Goal: Information Seeking & Learning: Learn about a topic

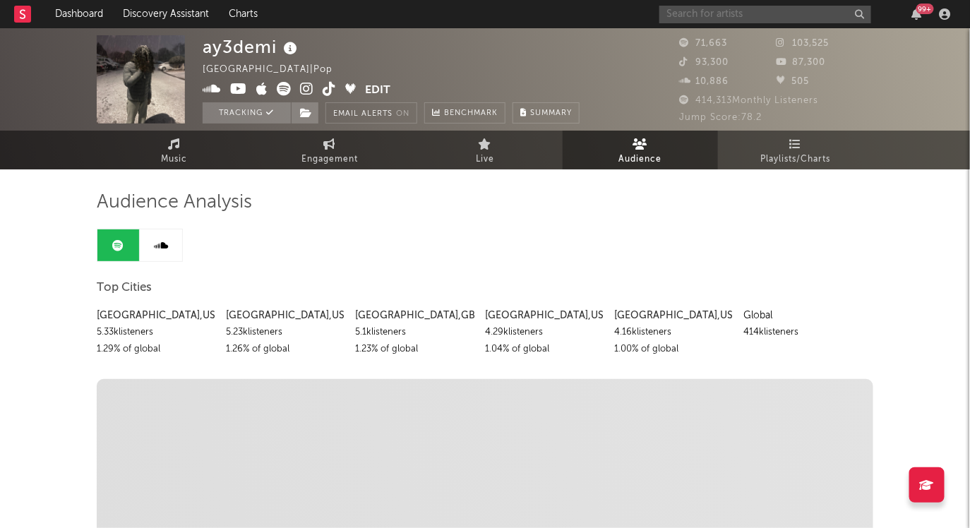
click at [800, 21] on input "text" at bounding box center [766, 15] width 212 height 18
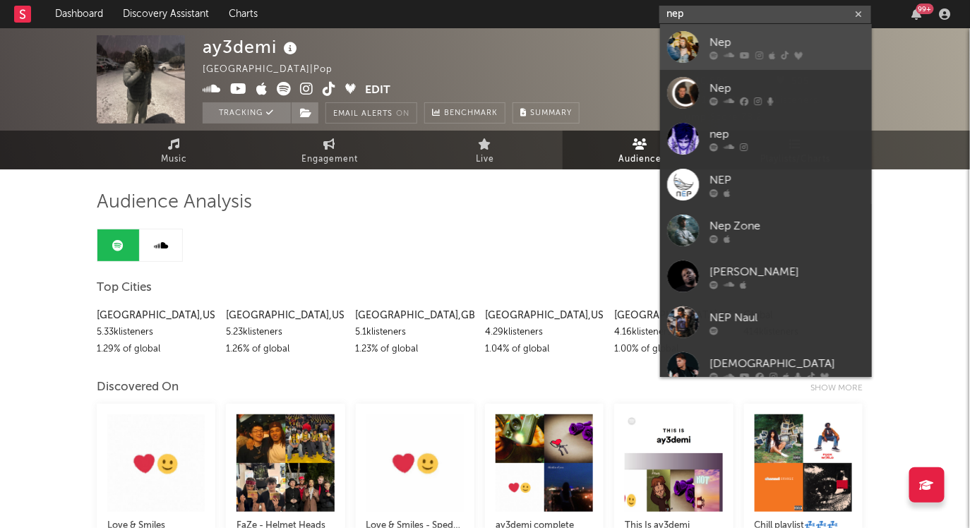
type input "nep"
click at [726, 37] on div "Nep" at bounding box center [787, 42] width 155 height 17
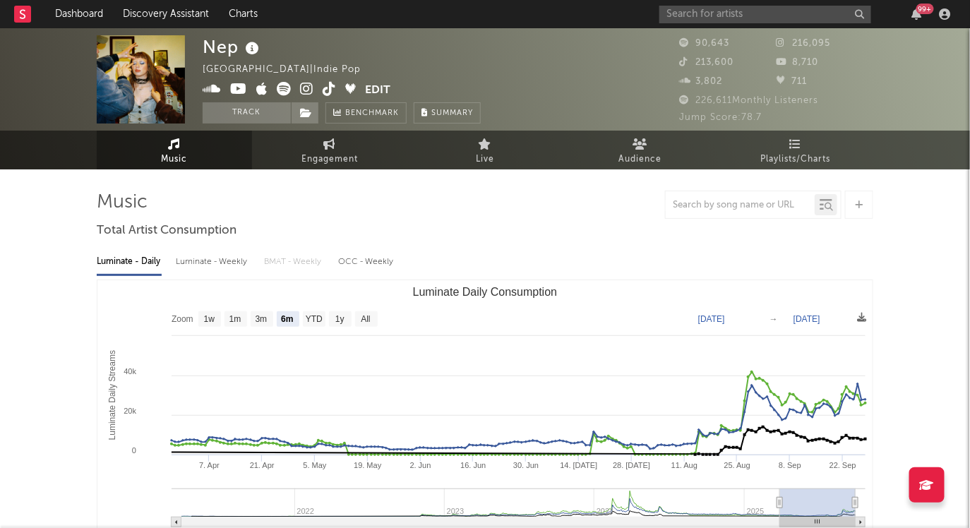
select select "6m"
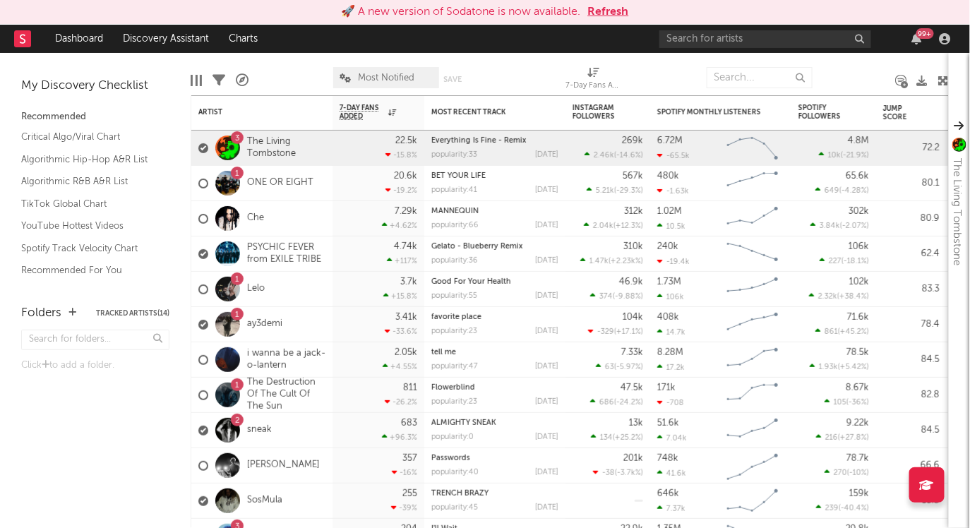
click at [624, 10] on button "Refresh" at bounding box center [608, 12] width 41 height 17
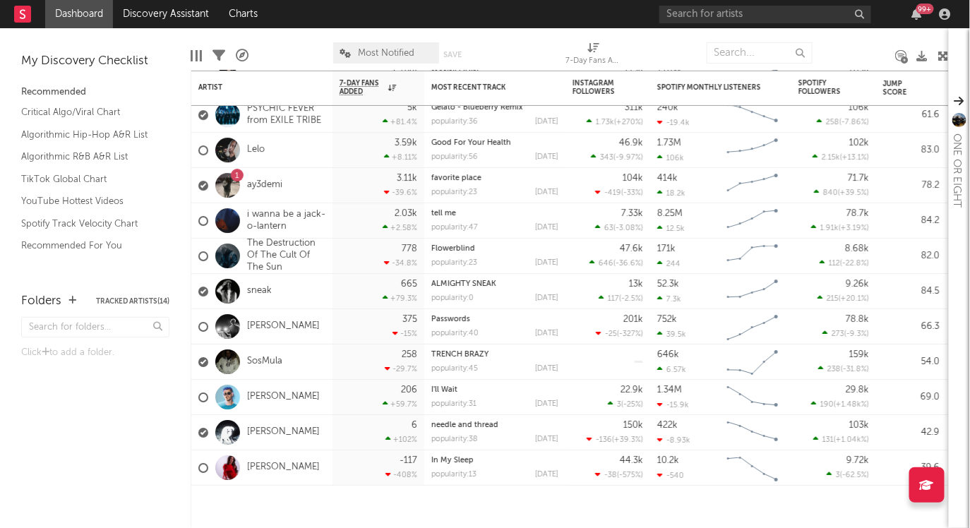
click at [187, 55] on div "My Discovery Checklist Recommended Critical Algo/Viral Chart Algorithmic Hip-Ho…" at bounding box center [95, 153] width 191 height 250
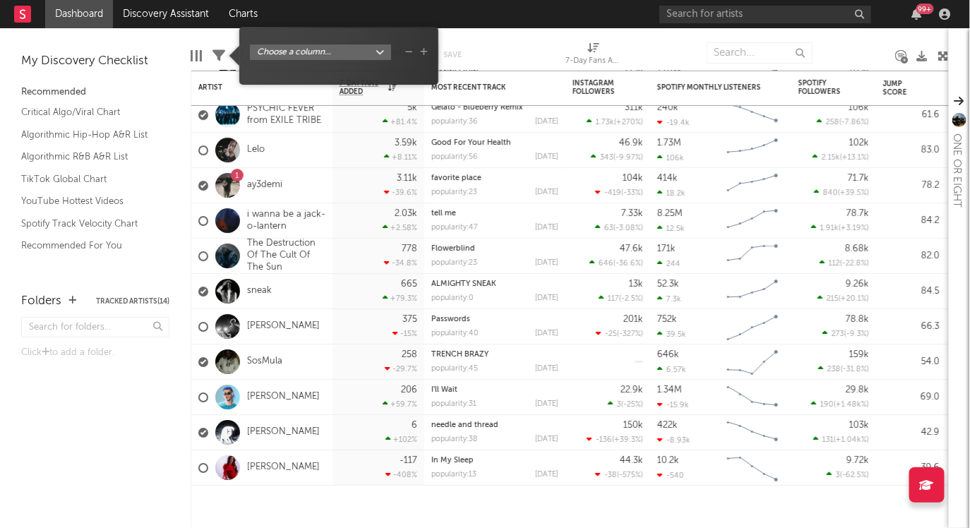
click at [213, 56] on icon at bounding box center [219, 55] width 13 height 13
click at [200, 52] on div at bounding box center [201, 55] width 2 height 11
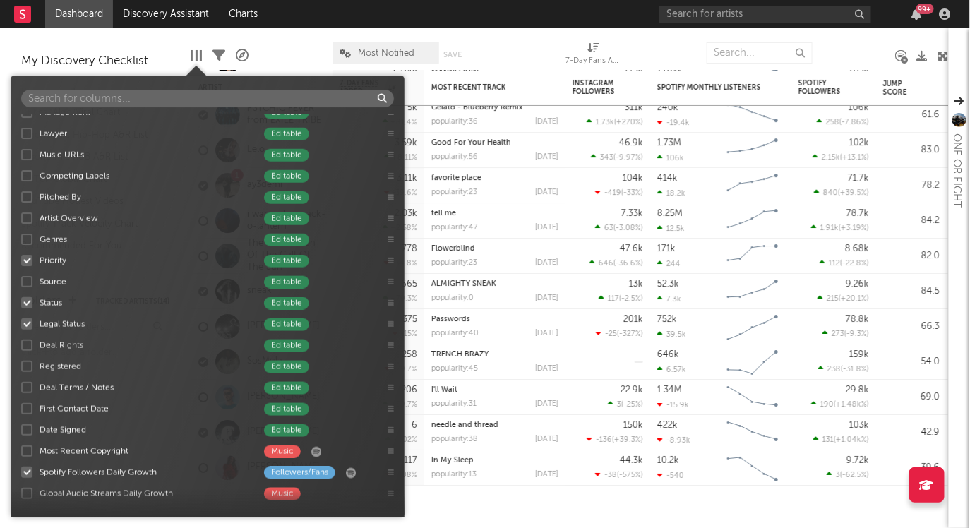
scroll to position [704, 0]
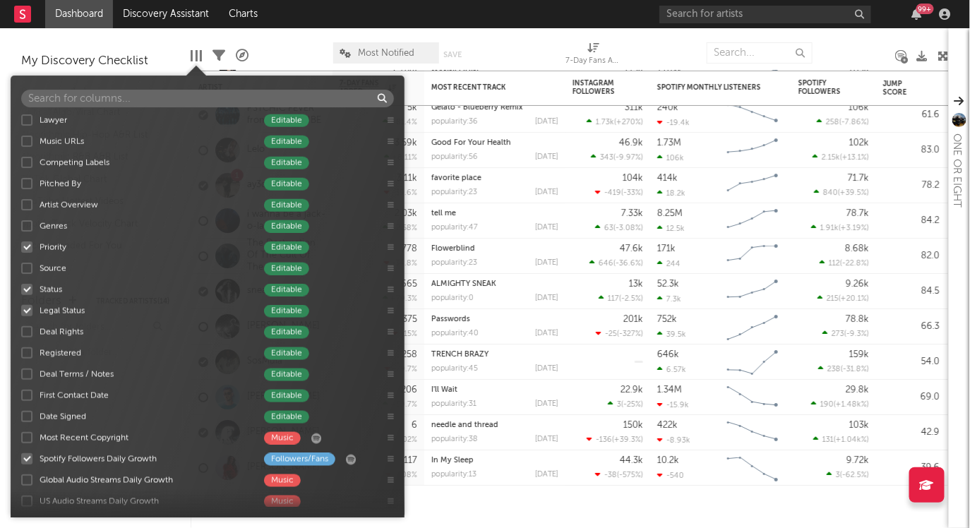
click at [28, 247] on div at bounding box center [26, 247] width 11 height 11
click at [21, 247] on input "Priority Editable" at bounding box center [21, 247] width 0 height 14
click at [25, 290] on div at bounding box center [26, 289] width 11 height 11
click at [21, 290] on input "Status Editable" at bounding box center [21, 290] width 0 height 14
click at [27, 308] on div at bounding box center [26, 310] width 11 height 11
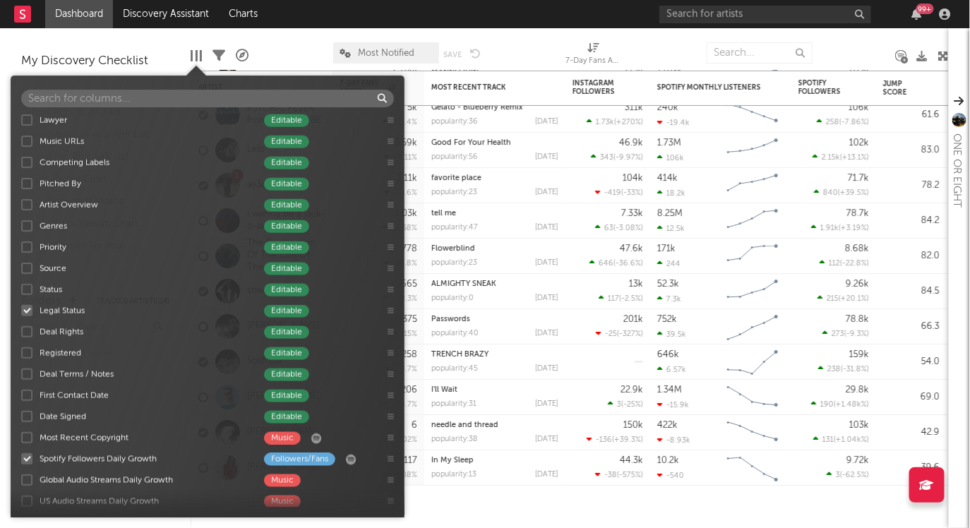
click at [21, 308] on input "Legal Status Editable" at bounding box center [21, 311] width 0 height 14
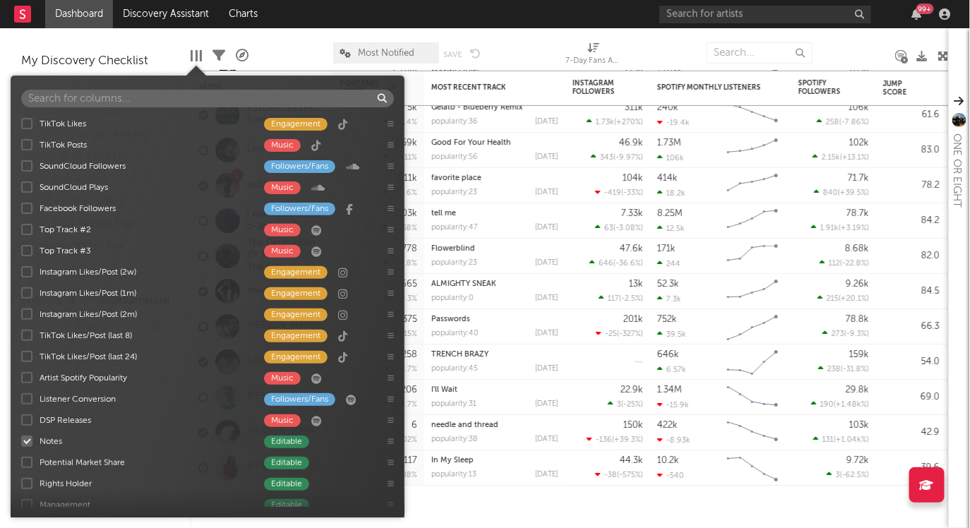
scroll to position [300, 0]
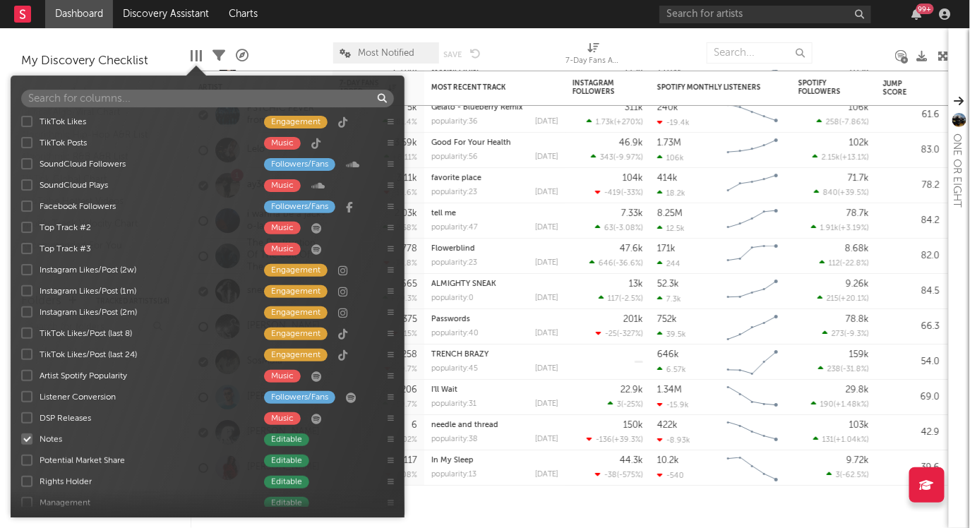
click at [24, 437] on div at bounding box center [26, 439] width 11 height 11
click at [21, 437] on input "Notes Editable" at bounding box center [21, 439] width 0 height 14
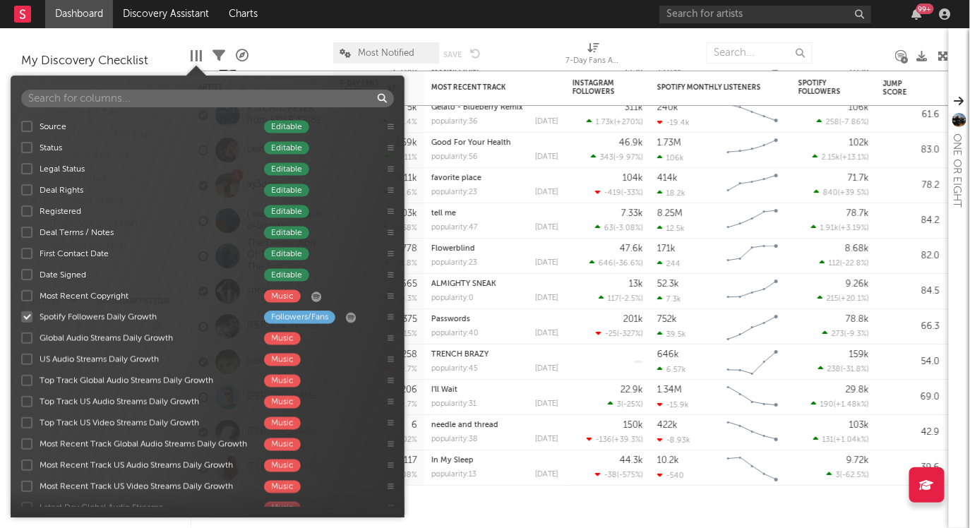
scroll to position [847, 0]
click at [25, 335] on div at bounding box center [26, 337] width 11 height 11
click at [21, 335] on input "Global Audio Streams Daily Growth Music" at bounding box center [21, 338] width 0 height 14
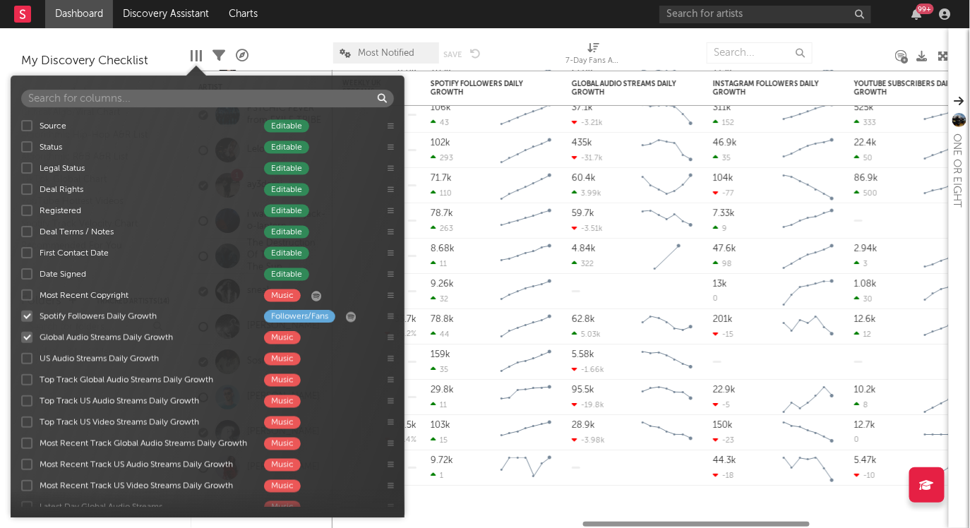
click at [25, 335] on div at bounding box center [26, 337] width 11 height 11
click at [21, 335] on input "Global Audio Streams Daily Growth Music" at bounding box center [21, 338] width 0 height 14
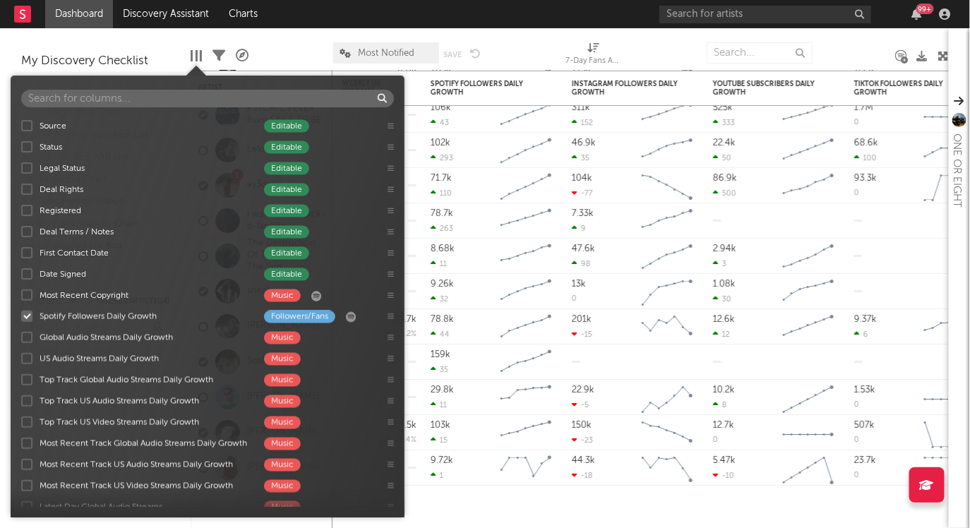
click at [23, 357] on div at bounding box center [26, 358] width 11 height 11
click at [21, 357] on input "US Audio Streams Daily Growth Music" at bounding box center [21, 359] width 0 height 14
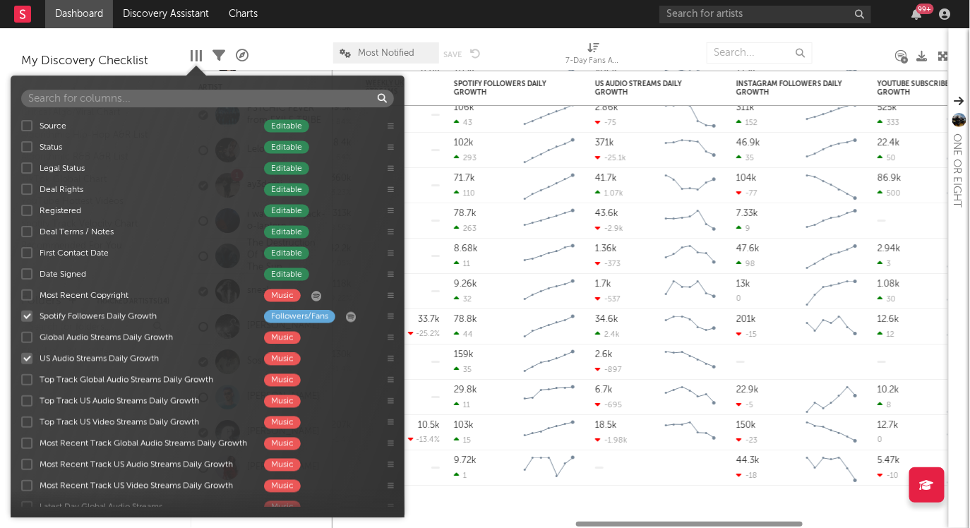
click at [23, 357] on div at bounding box center [26, 358] width 11 height 11
click at [21, 357] on input "US Audio Streams Daily Growth Music" at bounding box center [21, 359] width 0 height 14
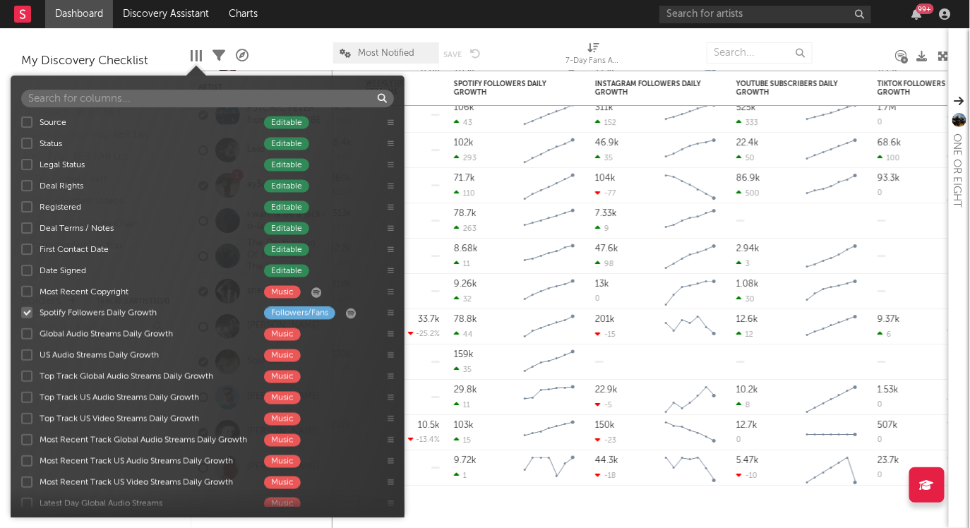
scroll to position [866, 0]
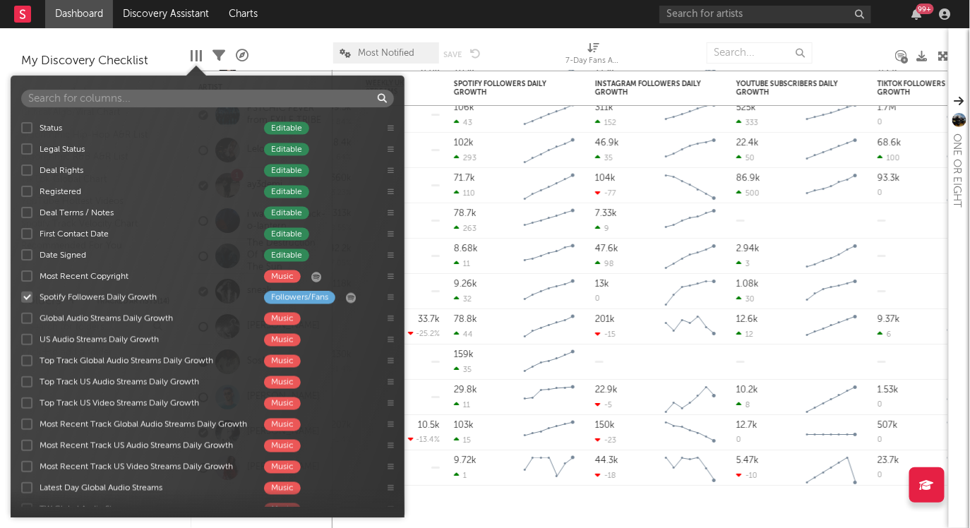
click at [26, 320] on div "7-Day Fans Added Followers/Fans Most Recent Track Music Instagram Followers Fol…" at bounding box center [208, 310] width 394 height 393
click at [23, 320] on div at bounding box center [26, 318] width 11 height 11
click at [21, 320] on input "Global Audio Streams Daily Growth Music" at bounding box center [21, 318] width 0 height 14
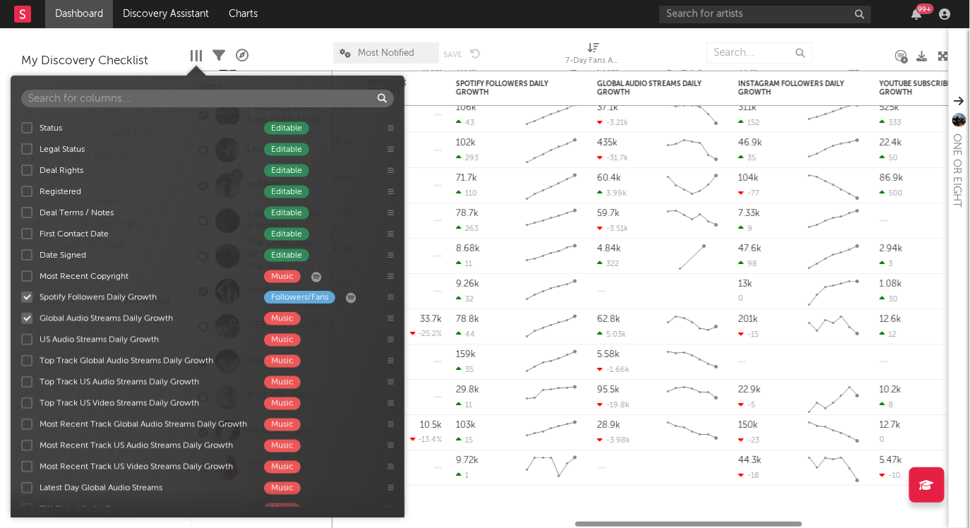
click at [26, 335] on div at bounding box center [26, 339] width 11 height 11
click at [21, 335] on input "US Audio Streams Daily Growth Music" at bounding box center [21, 340] width 0 height 14
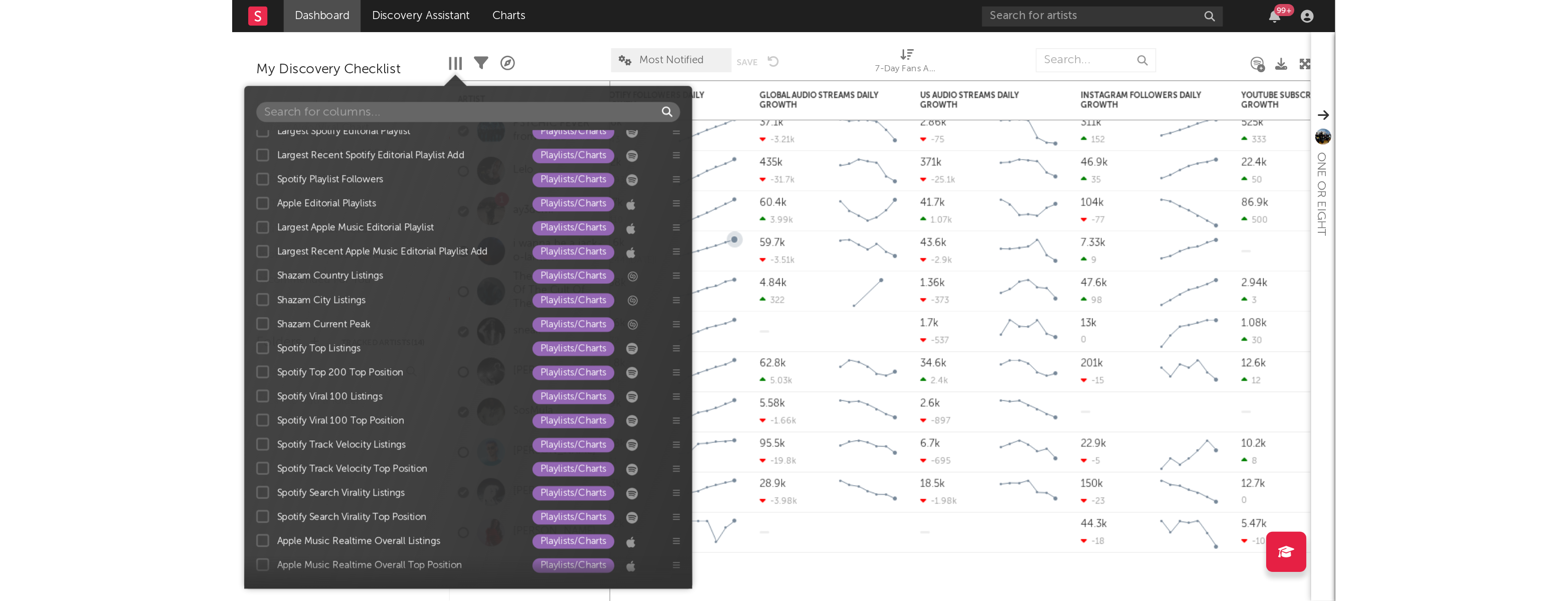
scroll to position [1215, 0]
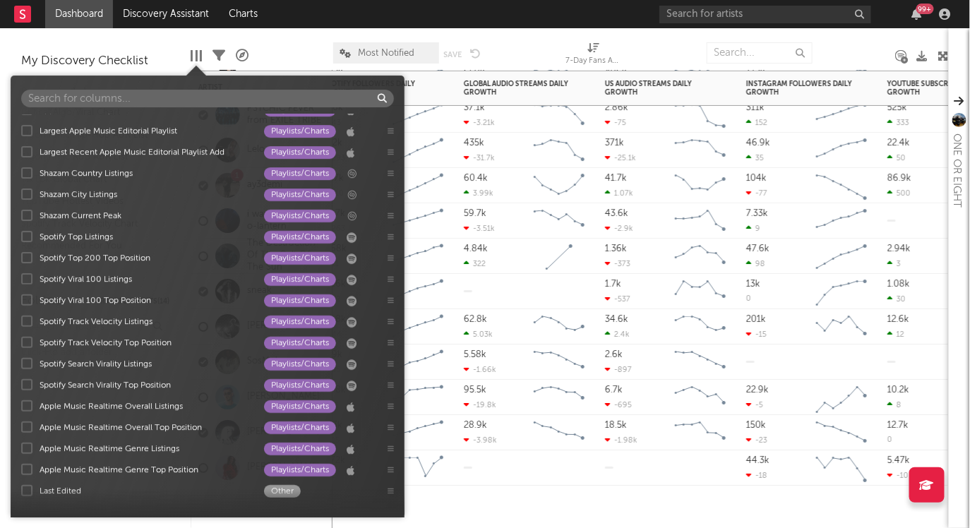
click at [482, 203] on div "59.7k -3.51k" at bounding box center [496, 220] width 64 height 35
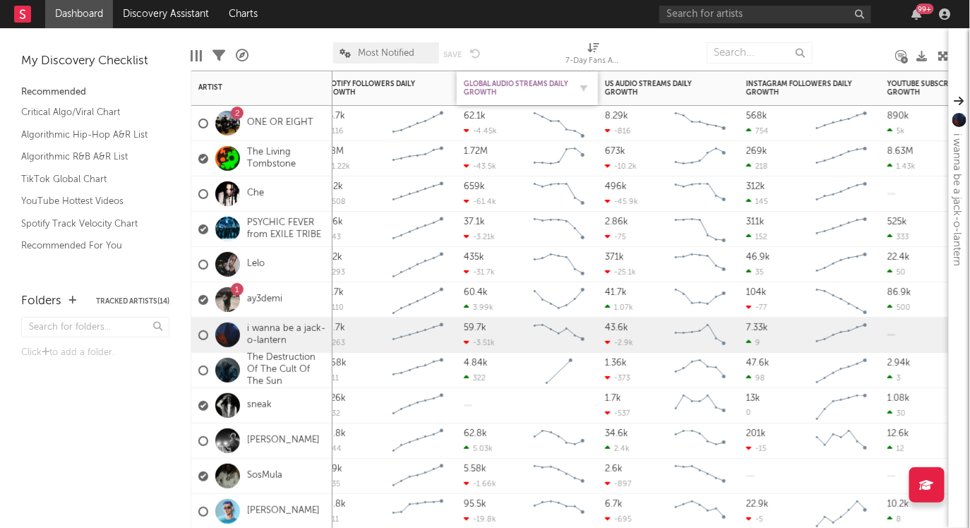
click at [493, 92] on div "Global Audio Streams Daily Growth" at bounding box center [517, 88] width 106 height 17
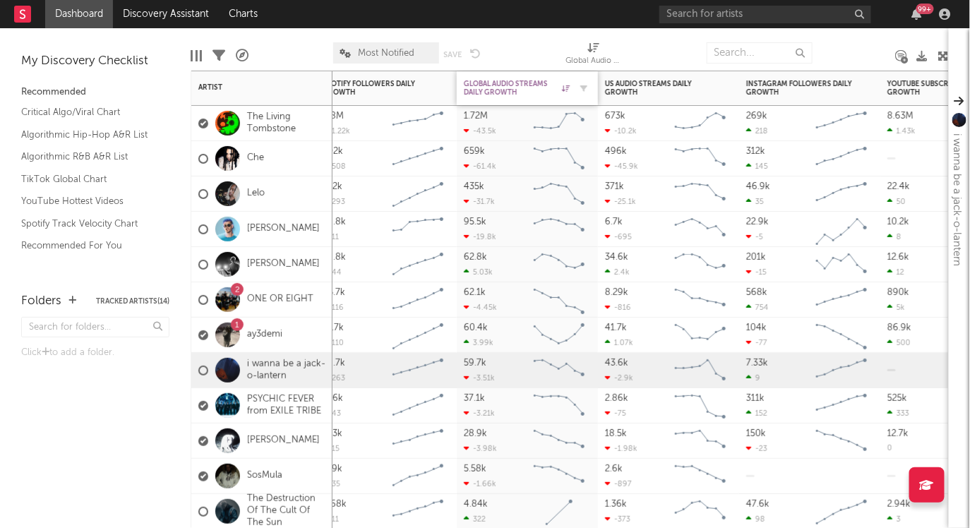
click at [493, 92] on div "Global Audio Streams Daily Growth" at bounding box center [517, 88] width 106 height 17
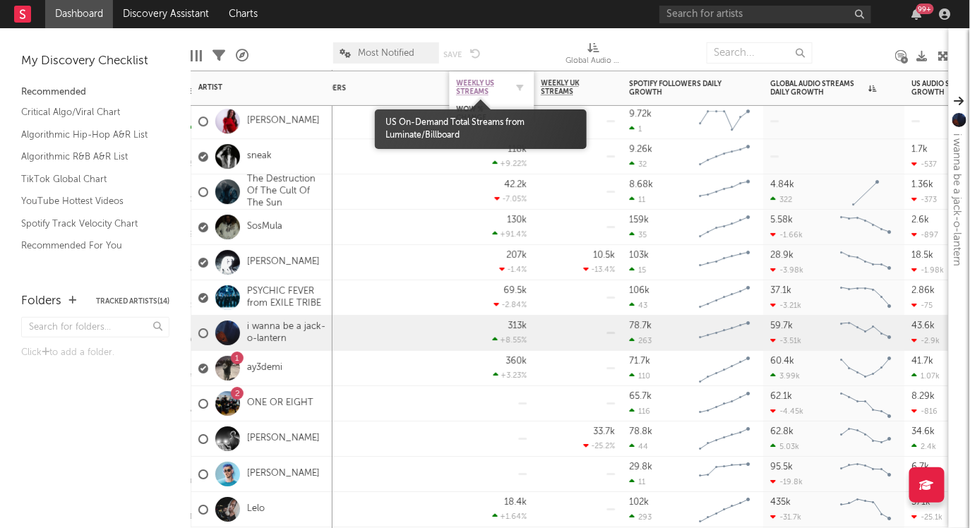
click at [472, 86] on span "Weekly US Streams" at bounding box center [481, 87] width 49 height 17
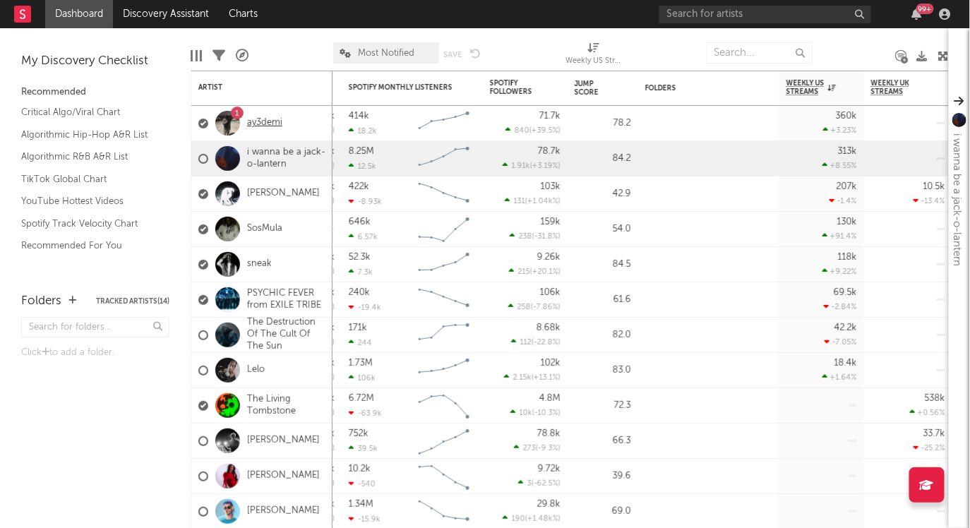
click at [272, 126] on link "ay3demi" at bounding box center [264, 123] width 35 height 12
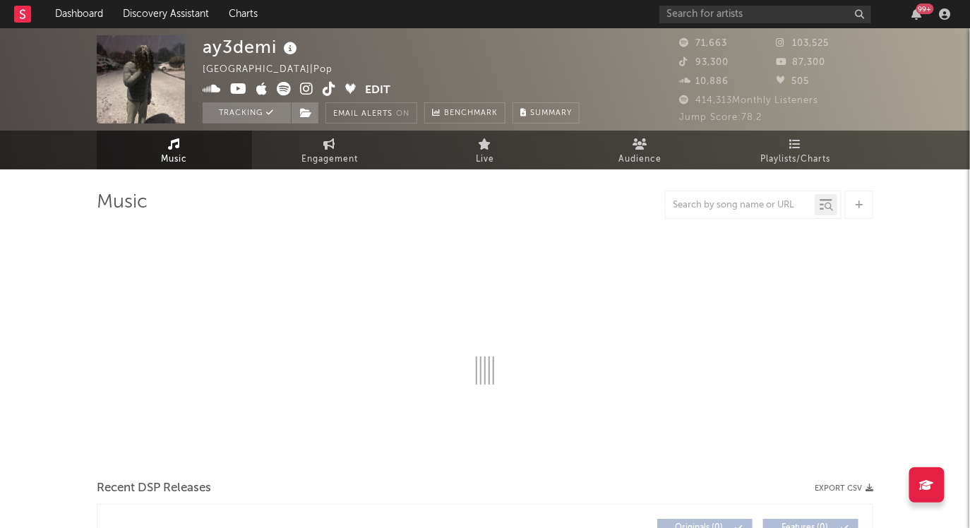
select select "6m"
